Goal: Task Accomplishment & Management: Manage account settings

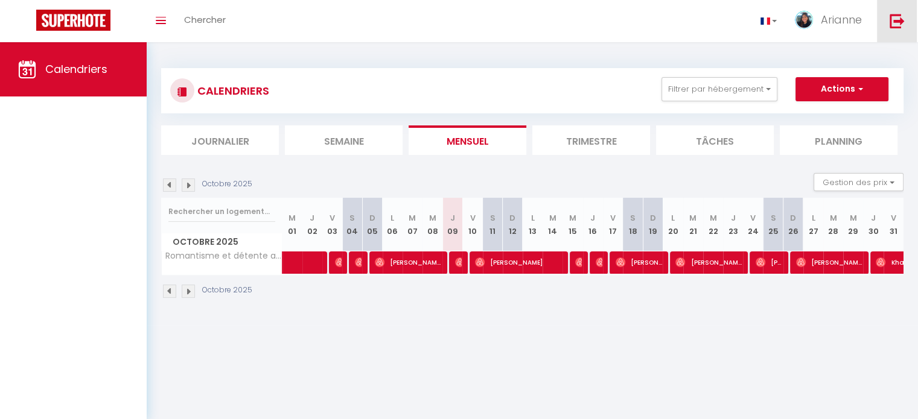
click at [898, 21] on img at bounding box center [896, 20] width 15 height 15
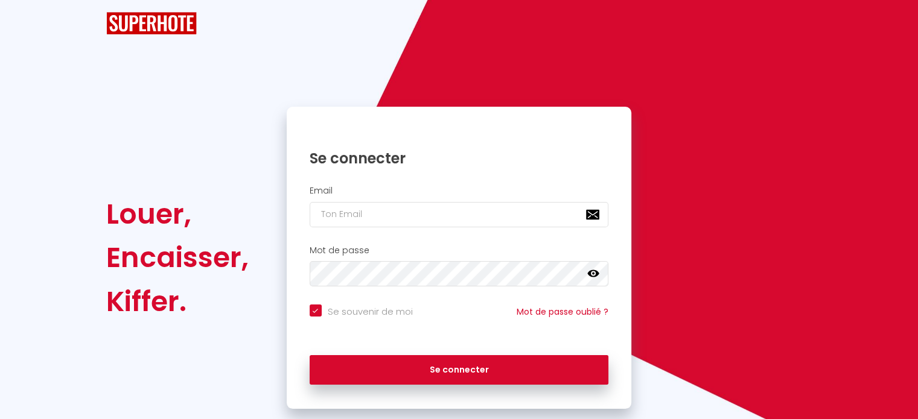
checkbox input "true"
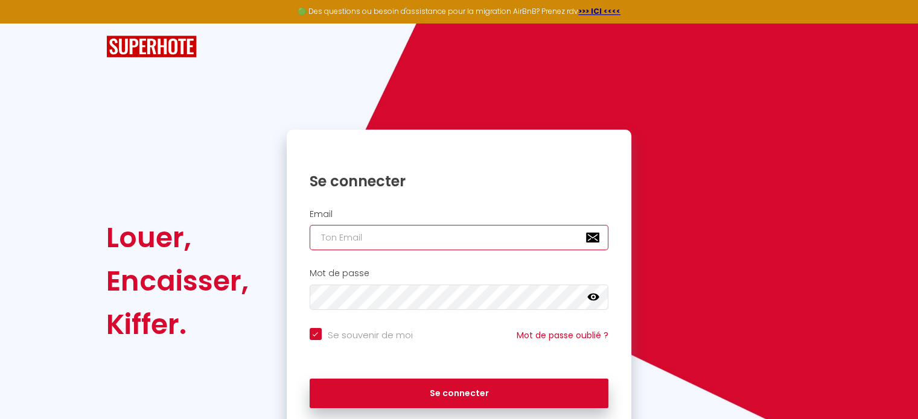
type input "[EMAIL_ADDRESS][MEDICAL_DATA][DOMAIN_NAME]"
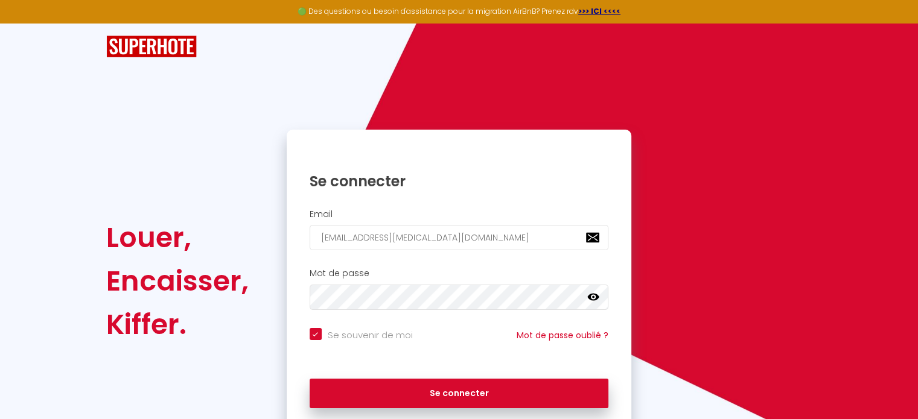
checkbox input "true"
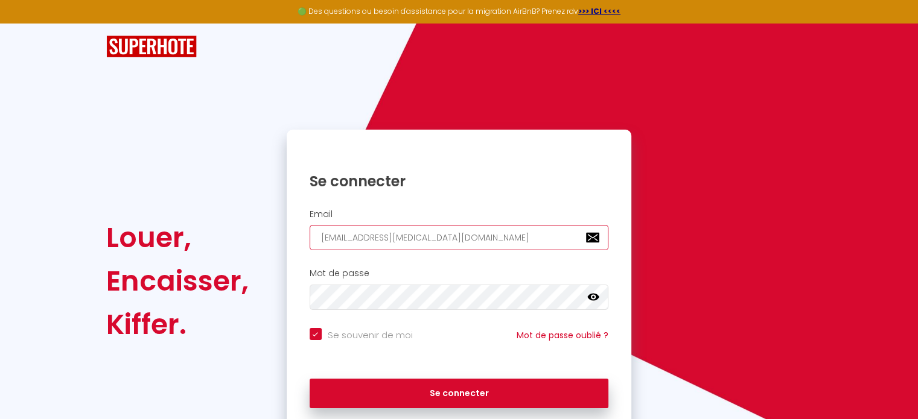
drag, startPoint x: 384, startPoint y: 238, endPoint x: 389, endPoint y: 246, distance: 9.5
click at [384, 237] on input "[EMAIL_ADDRESS][MEDICAL_DATA][DOMAIN_NAME]" at bounding box center [459, 237] width 299 height 25
type input "[EMAIL_ADDRESS][MEDICAL_DATA][DOMAIN_NAME]"
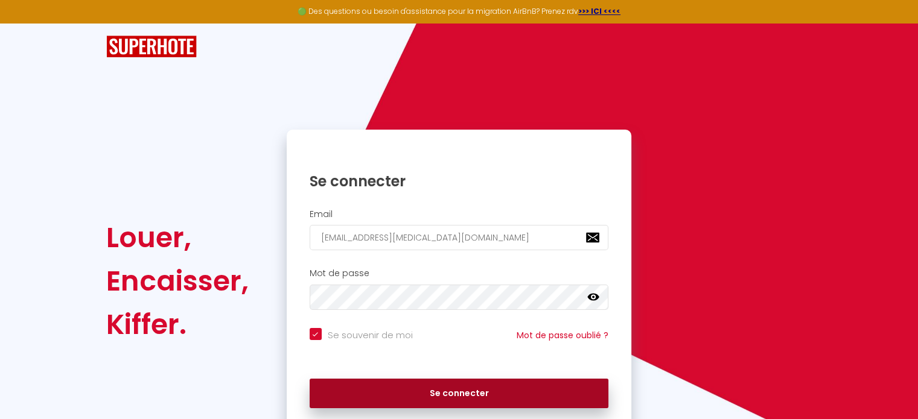
click at [440, 392] on button "Se connecter" at bounding box center [459, 394] width 299 height 30
checkbox input "true"
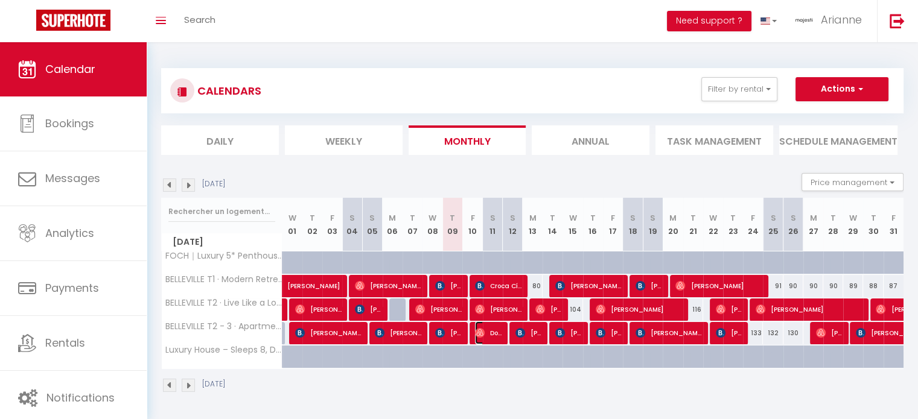
click at [492, 331] on span "Domitille Bourgeais" at bounding box center [488, 333] width 27 height 23
select select "OK"
select select "0"
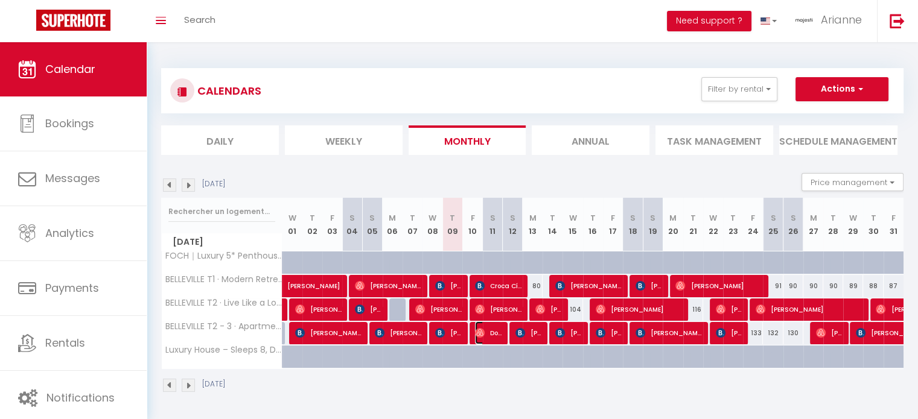
select select "1"
select select
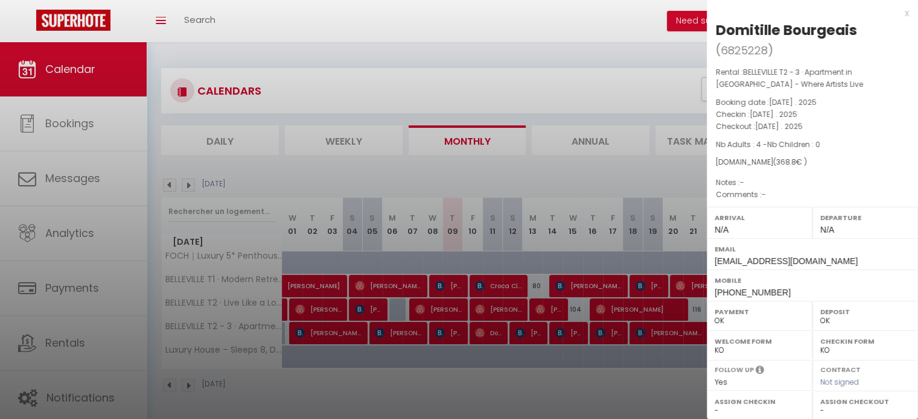
click at [539, 53] on div at bounding box center [459, 209] width 918 height 419
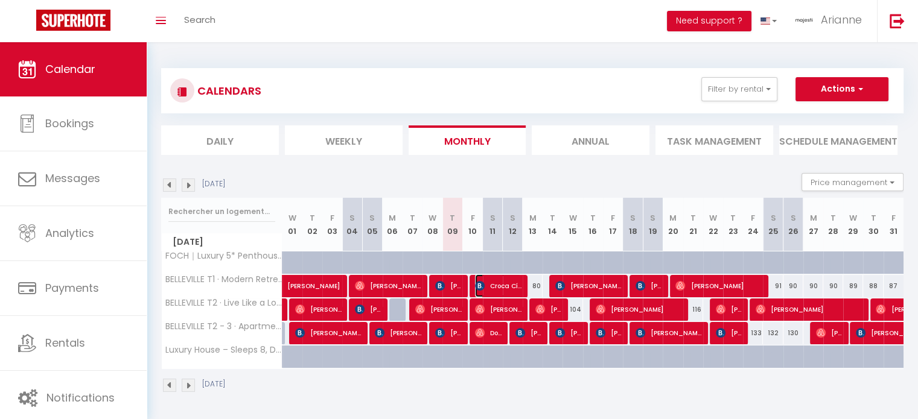
click at [515, 282] on span "Croca Cíntia" at bounding box center [498, 286] width 46 height 23
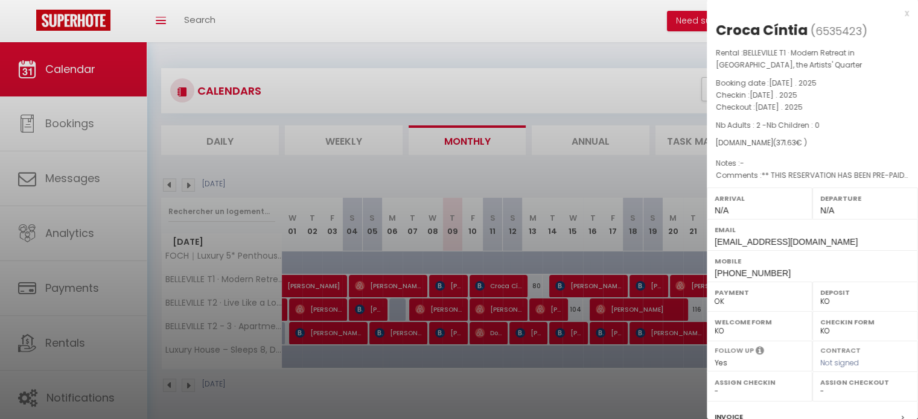
click at [515, 308] on div at bounding box center [459, 209] width 918 height 419
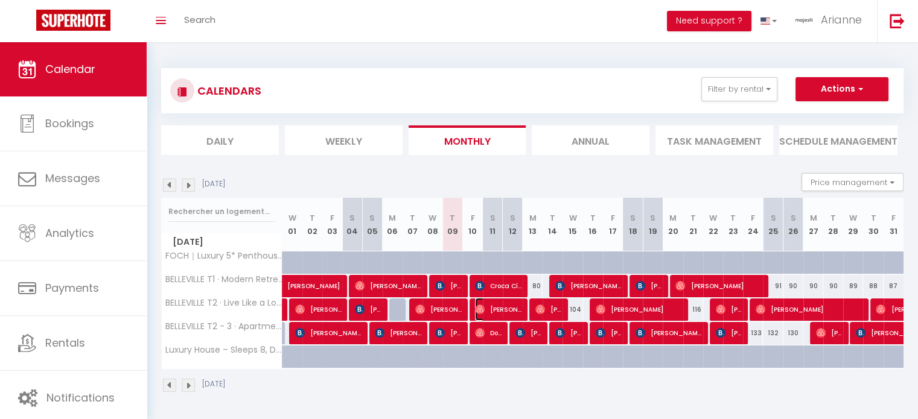
click at [515, 308] on span "[PERSON_NAME]" at bounding box center [498, 309] width 46 height 23
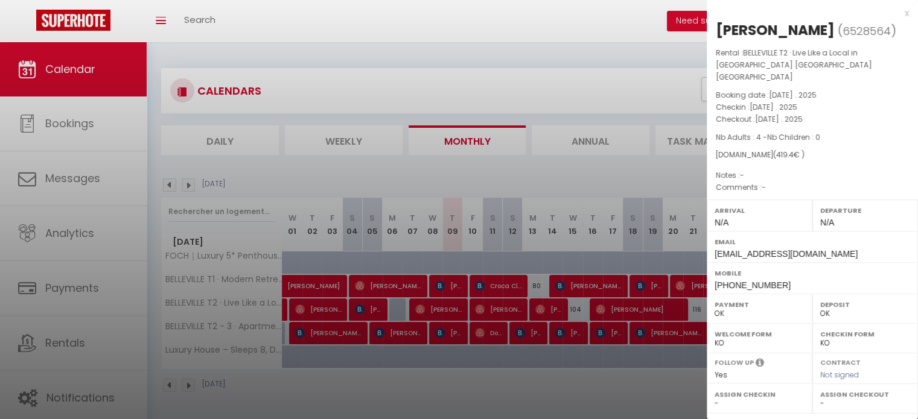
click at [497, 339] on div at bounding box center [459, 209] width 918 height 419
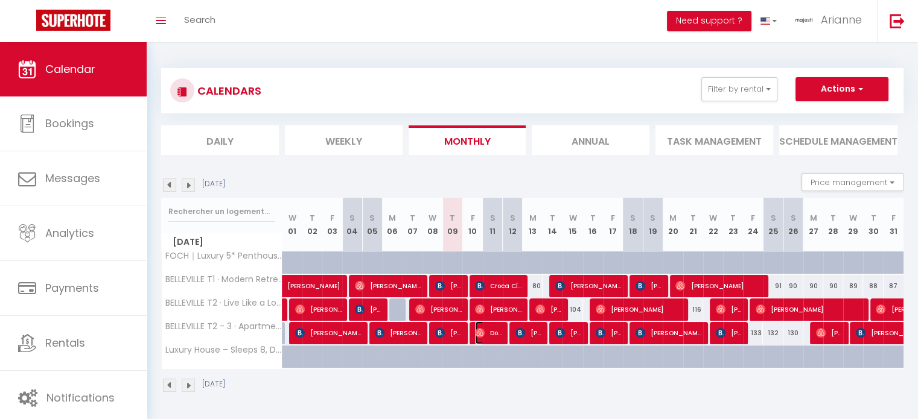
click at [497, 339] on span "Domitille Bourgeais" at bounding box center [488, 333] width 27 height 23
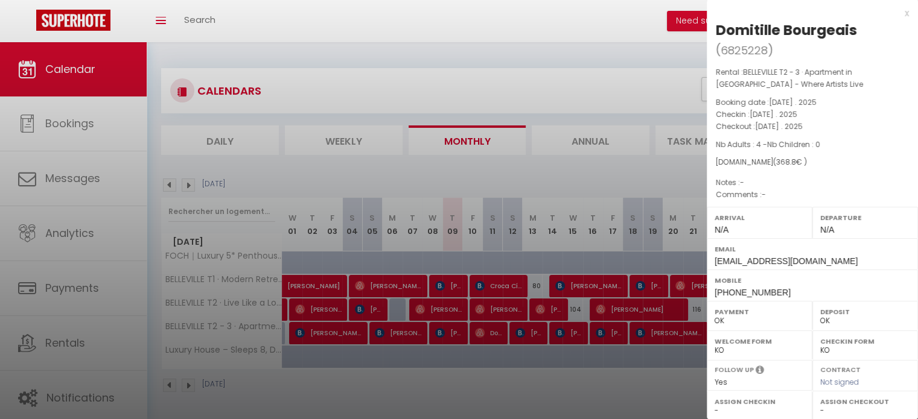
click at [599, 62] on div at bounding box center [459, 209] width 918 height 419
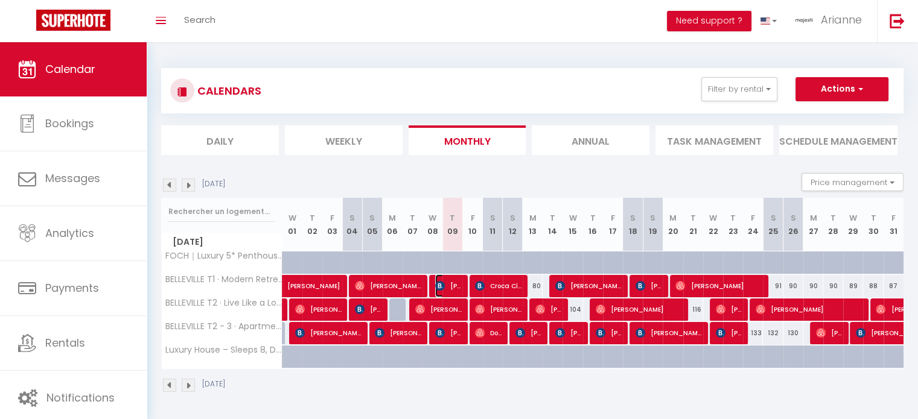
click at [458, 289] on span "[PERSON_NAME]" at bounding box center [448, 286] width 27 height 23
select select "KO"
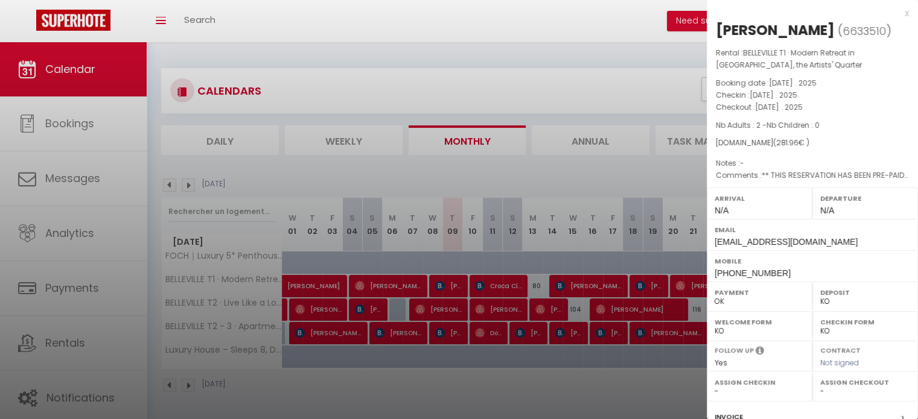
click at [625, 56] on div at bounding box center [459, 209] width 918 height 419
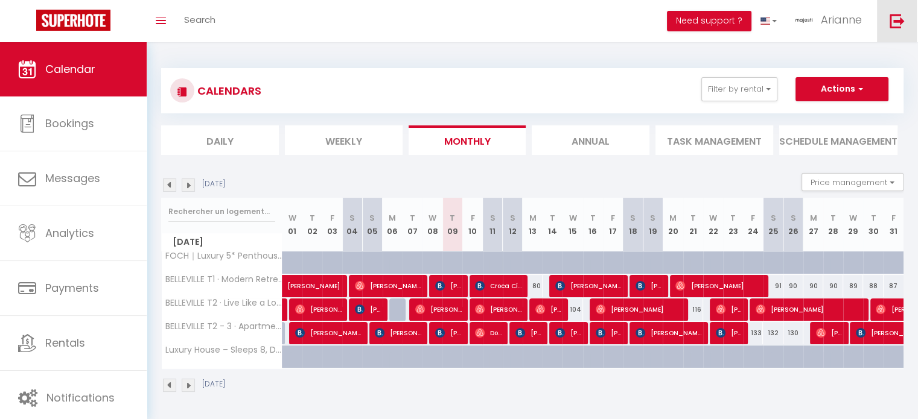
click at [895, 24] on img at bounding box center [896, 20] width 15 height 15
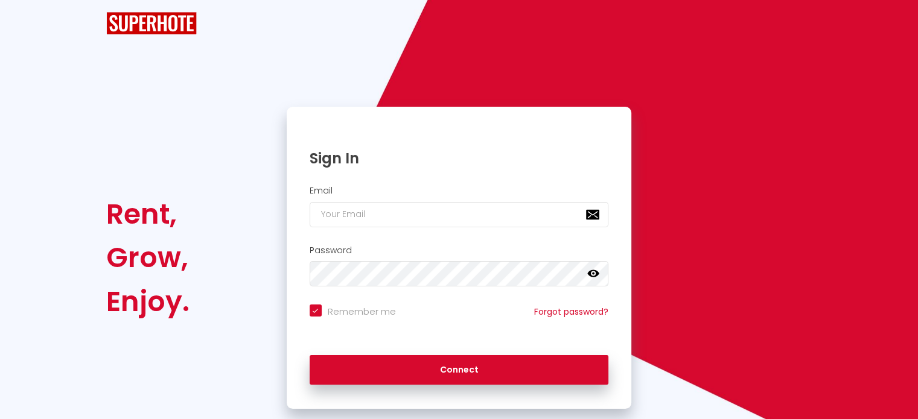
checkbox input "true"
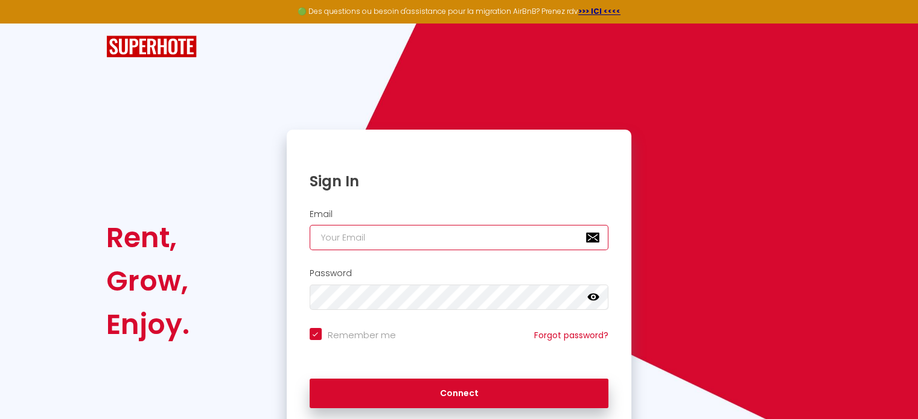
type input "[EMAIL_ADDRESS][MEDICAL_DATA][DOMAIN_NAME]"
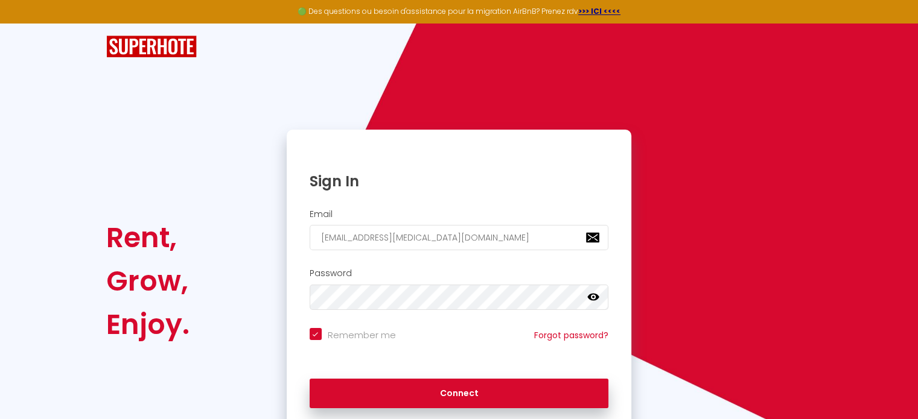
checkbox input "true"
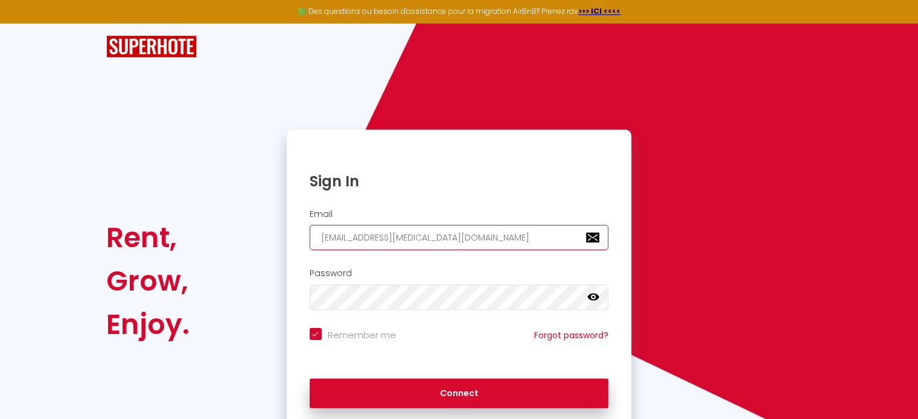
click at [439, 238] on input "[EMAIL_ADDRESS][MEDICAL_DATA][DOMAIN_NAME]" at bounding box center [459, 237] width 299 height 25
type input "[EMAIL_ADDRESS][MEDICAL_DATA][DOMAIN_NAME]"
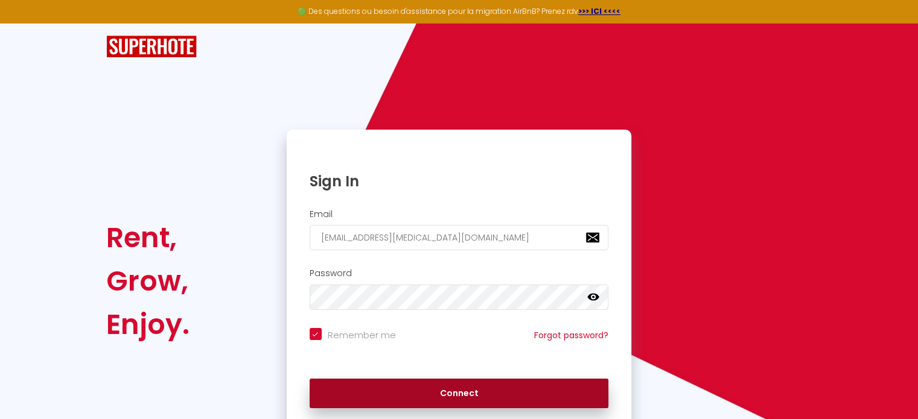
click at [435, 388] on button "Connect" at bounding box center [459, 394] width 299 height 30
checkbox input "true"
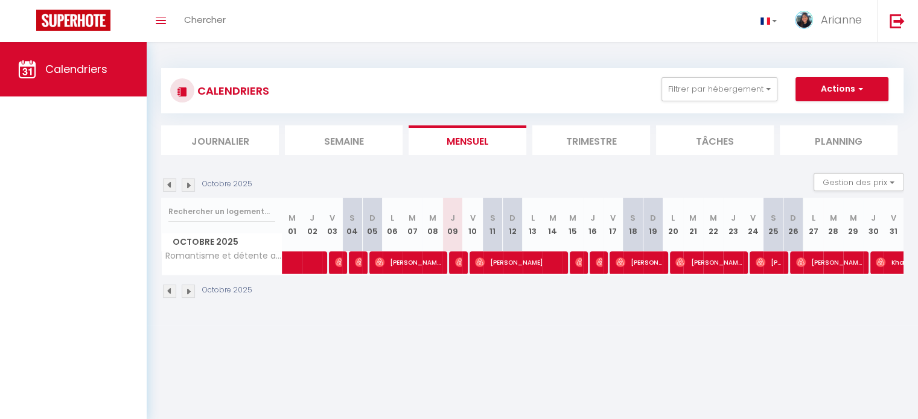
click at [462, 264] on div at bounding box center [457, 263] width 20 height 23
click at [457, 266] on img at bounding box center [460, 263] width 10 height 10
select select "OK"
select select "0"
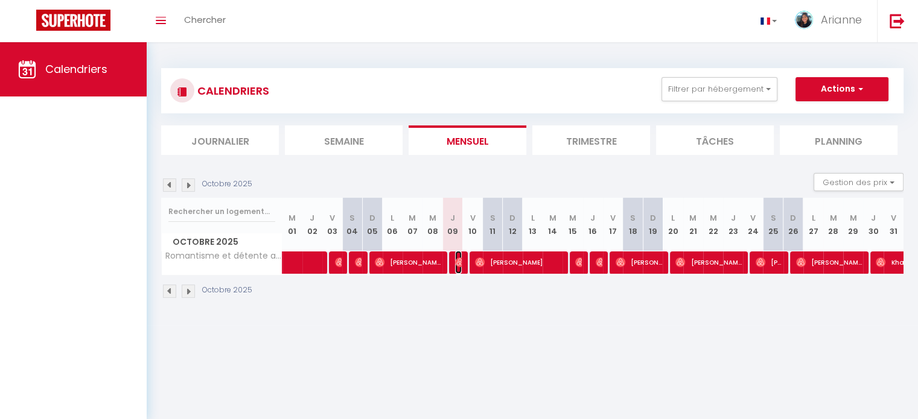
select select "0"
select select "1"
select select
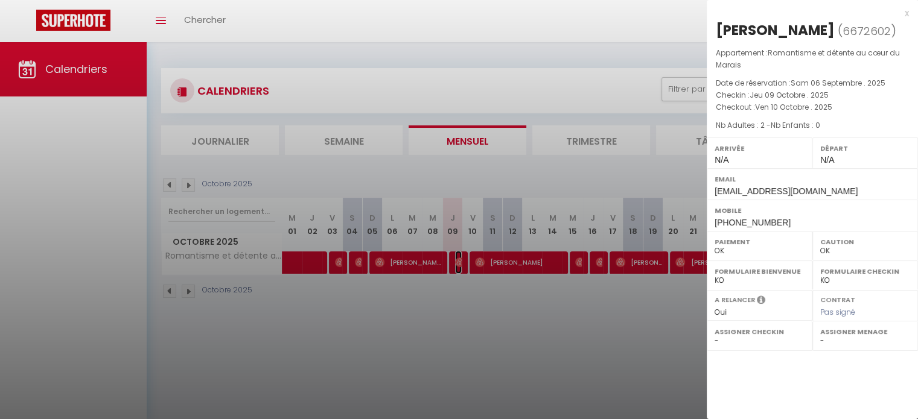
select select
click at [468, 305] on div at bounding box center [459, 209] width 918 height 419
